Goal: Task Accomplishment & Management: Use online tool/utility

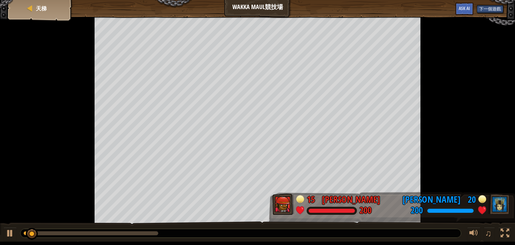
drag, startPoint x: 110, startPoint y: 228, endPoint x: 119, endPoint y: 232, distance: 10.2
click at [119, 232] on div "0:26.7 現在： 0:02.3 最大值： 0:37.8 ♫" at bounding box center [257, 231] width 515 height 20
drag, startPoint x: 119, startPoint y: 232, endPoint x: 0, endPoint y: 242, distance: 119.5
click at [0, 242] on html "Goals 開始戰役 從伺服器載入失敗 您將需要訂閱來開啟這關。 訂閱 您需要加入一個課程來遊玩此關卡。 回到我的課程 詢問您的老師來分派一個授權碼給您，這樣…" at bounding box center [257, 121] width 515 height 242
click at [509, 235] on div at bounding box center [505, 233] width 9 height 9
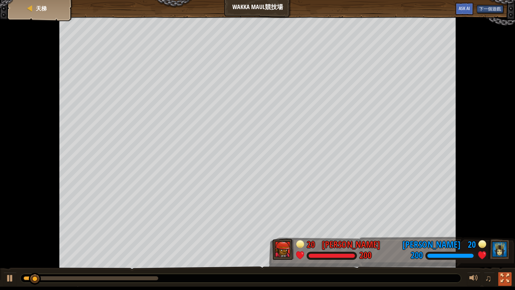
click at [500, 245] on button at bounding box center [504, 279] width 13 height 14
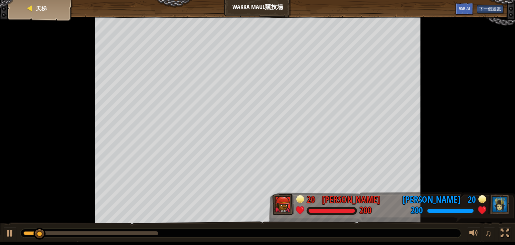
click at [40, 3] on div "天梯" at bounding box center [40, 8] width 54 height 17
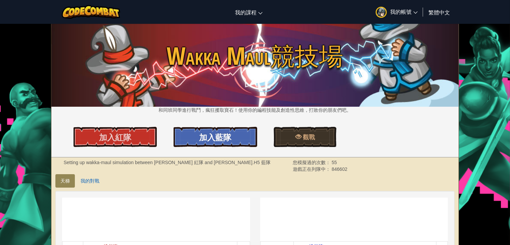
click at [219, 134] on span "加入藍隊" at bounding box center [215, 137] width 32 height 11
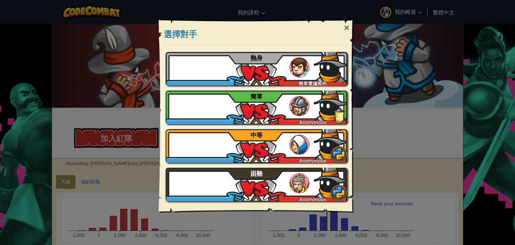
click at [256, 73] on div "[PERSON_NAME] 簡單電腦角色 熱身" at bounding box center [257, 69] width 182 height 34
